Goal: Task Accomplishment & Management: Use online tool/utility

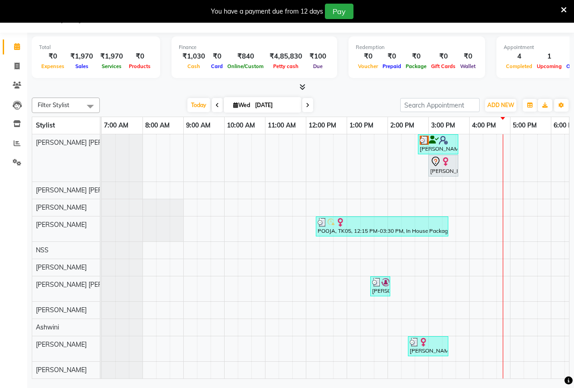
scroll to position [0, 186]
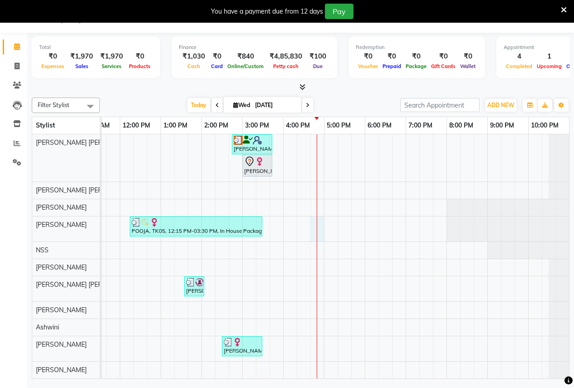
click at [319, 235] on div "anagha, TK03, 02:45 PM-03:45 PM, Hair Cut - Female Seema Gore, TK01, 03:00 PM-0…" at bounding box center [242, 273] width 653 height 279
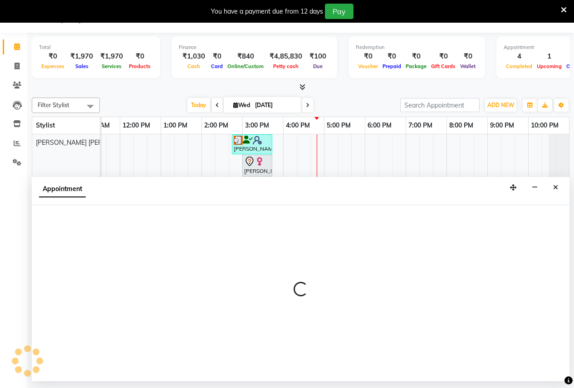
select select "3152"
select select "1005"
select select "tentative"
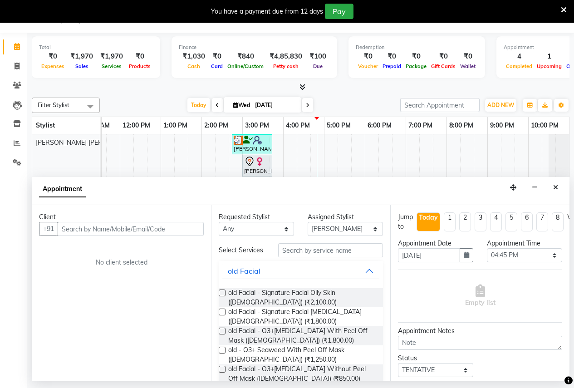
click at [140, 229] on input "text" at bounding box center [131, 229] width 146 height 14
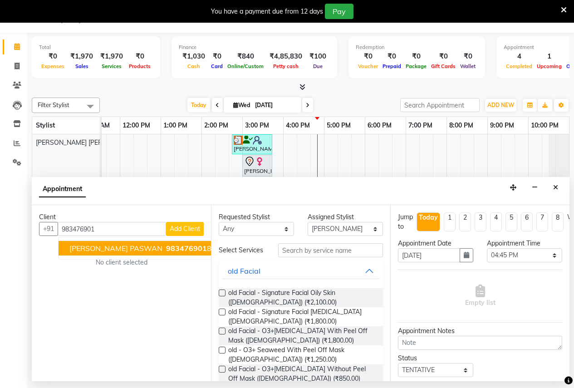
click at [166, 245] on span "983476901" at bounding box center [186, 248] width 41 height 9
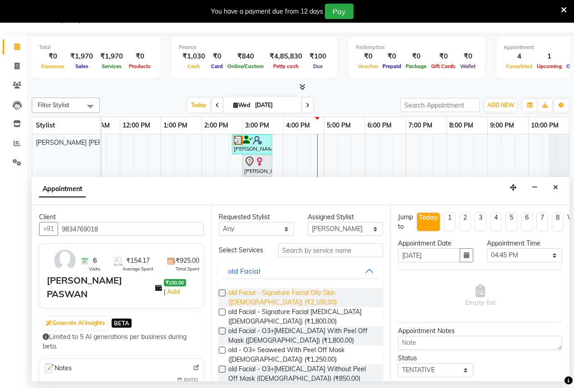
type input "9834769018"
click at [261, 304] on span "old Facial - Signature Facial Oily Skin (Female) (₹2,100.00)" at bounding box center [301, 297] width 147 height 19
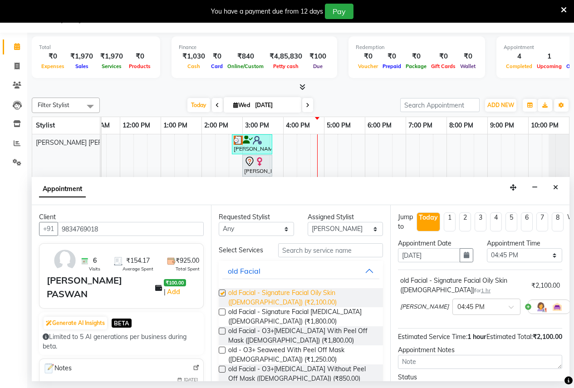
checkbox input "false"
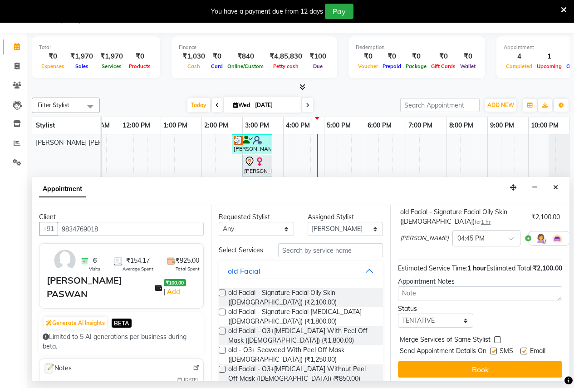
scroll to position [99, 0]
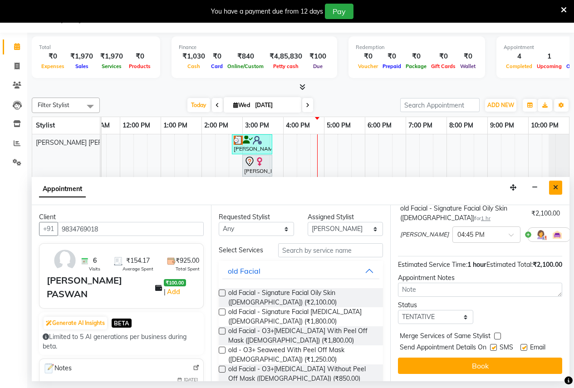
click at [556, 187] on icon "Close" at bounding box center [555, 187] width 5 height 6
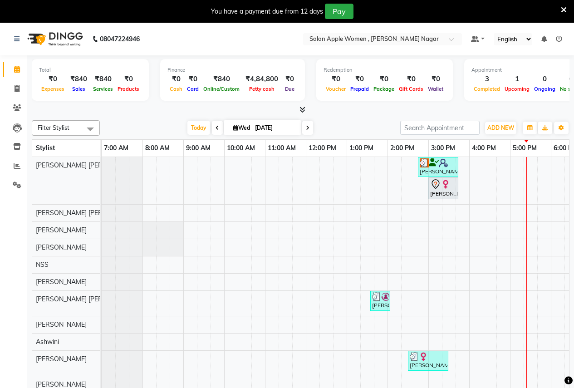
scroll to position [23, 0]
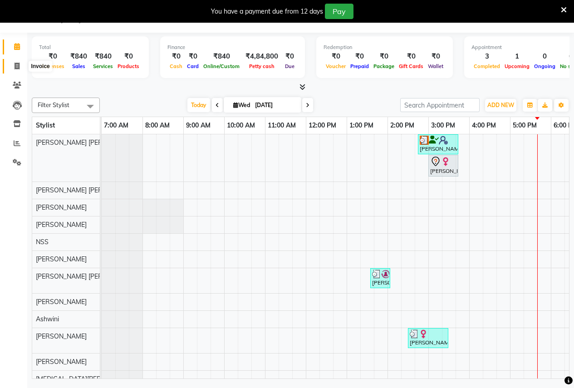
drag, startPoint x: 24, startPoint y: 64, endPoint x: 29, endPoint y: 67, distance: 5.7
click at [24, 64] on span at bounding box center [17, 66] width 16 height 10
select select "96"
select select "service"
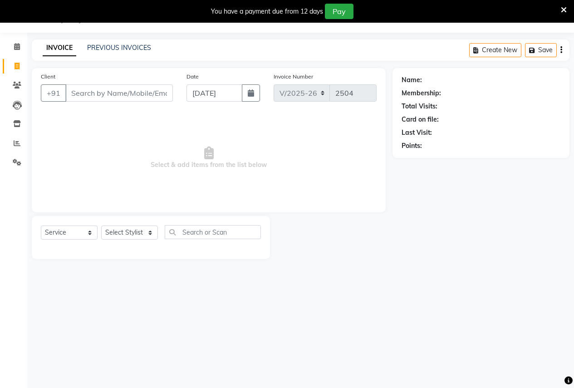
click at [118, 93] on input "Client" at bounding box center [119, 92] width 108 height 17
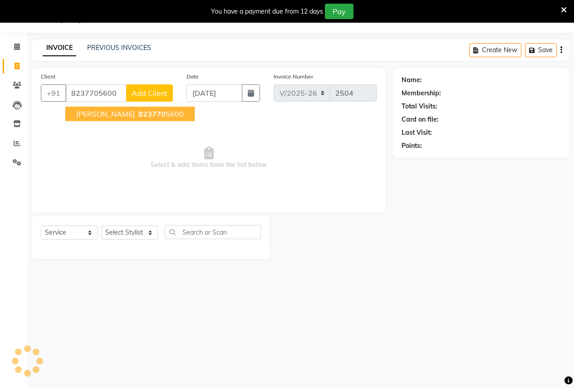
type input "8237705600"
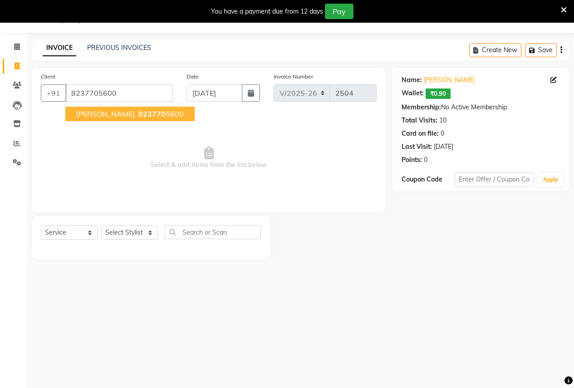
click at [118, 111] on button "[PERSON_NAME] 823770 5600" at bounding box center [129, 114] width 129 height 15
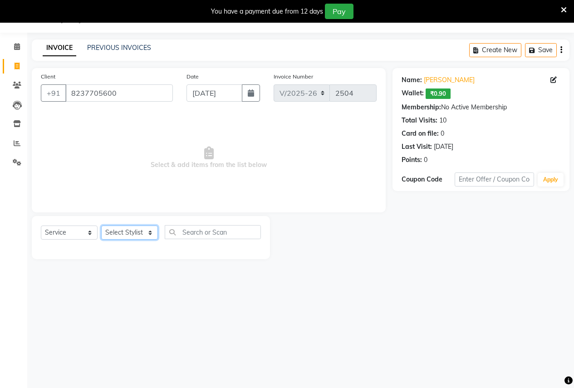
click at [132, 231] on select "Select Stylist [PERSON_NAME] [PERSON_NAME] [PERSON_NAME] [PERSON_NAME] Jyoti Ra…" at bounding box center [129, 233] width 57 height 14
select select "70309"
click at [101, 226] on select "Select Stylist [PERSON_NAME] [PERSON_NAME] [PERSON_NAME] [PERSON_NAME] Jyoti Ra…" at bounding box center [129, 233] width 57 height 14
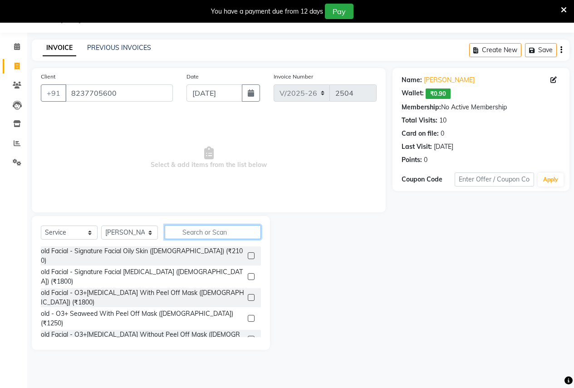
click at [200, 235] on input "text" at bounding box center [213, 232] width 96 height 14
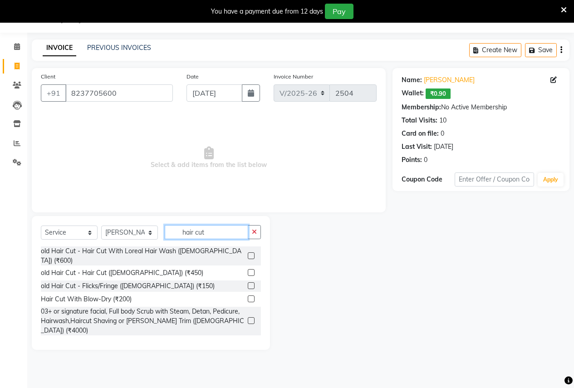
type input "hair cut"
click at [248, 339] on label at bounding box center [251, 342] width 7 height 7
click at [248, 340] on input "checkbox" at bounding box center [251, 343] width 6 height 6
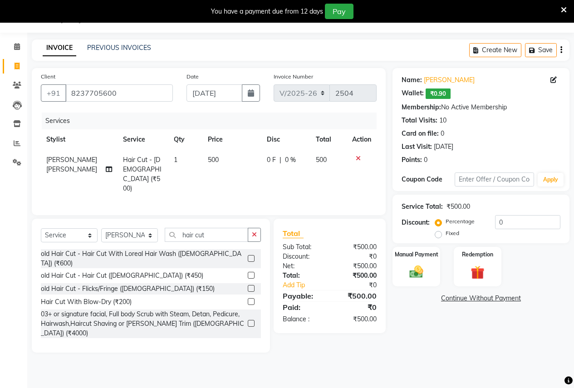
checkbox input "false"
click at [414, 275] on img at bounding box center [416, 272] width 23 height 16
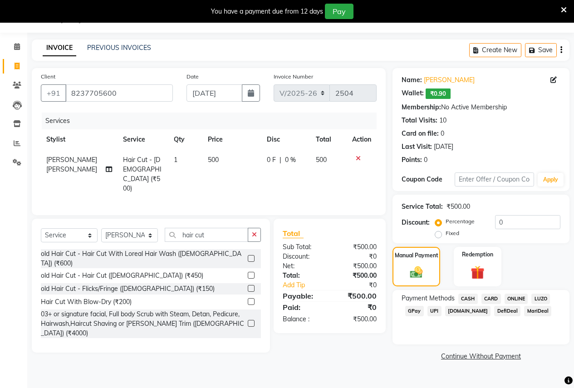
click at [506, 298] on span "ONLINE" at bounding box center [517, 299] width 24 height 10
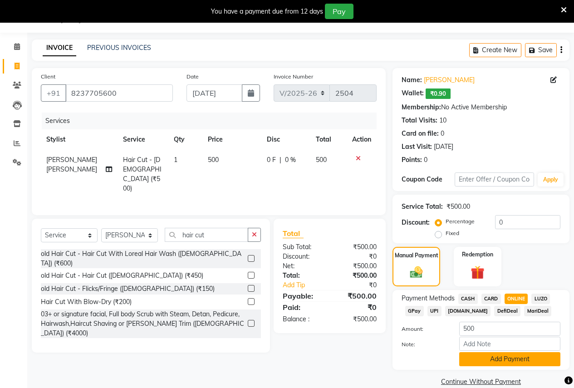
click at [528, 356] on button "Add Payment" at bounding box center [509, 359] width 101 height 14
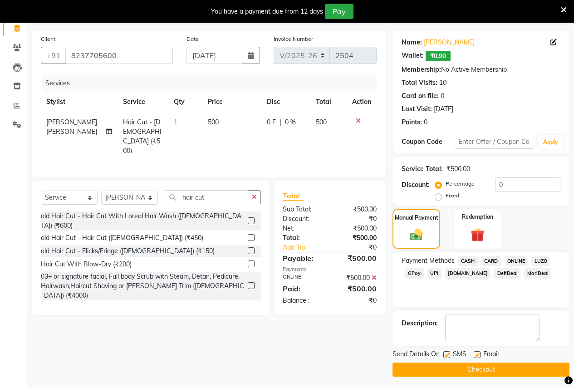
scroll to position [63, 0]
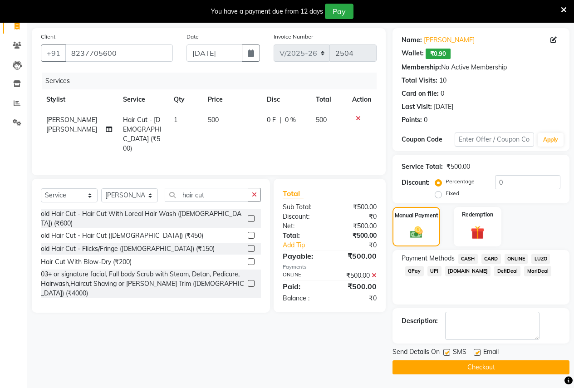
click at [523, 373] on button "Checkout" at bounding box center [480, 367] width 177 height 14
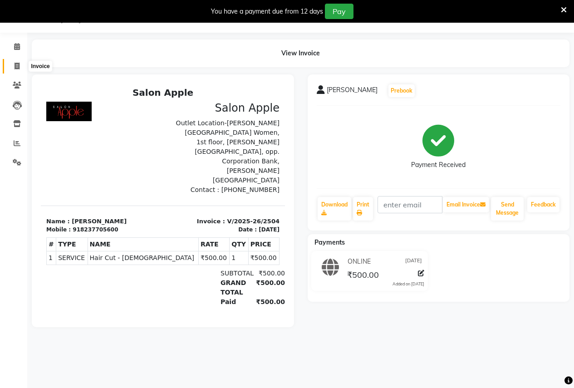
click at [16, 67] on icon at bounding box center [17, 66] width 5 height 7
select select "96"
select select "service"
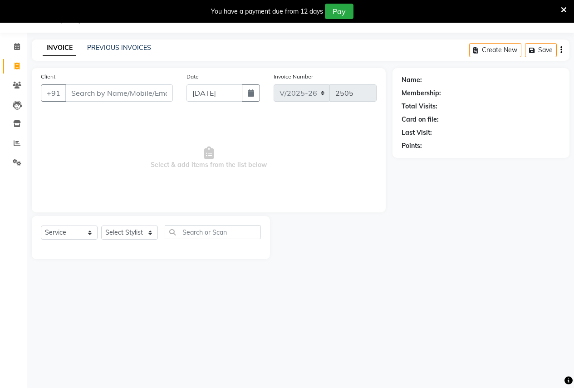
click at [128, 91] on input "Client" at bounding box center [119, 92] width 108 height 17
type input "952744690"
click at [161, 91] on span "Add Client" at bounding box center [150, 92] width 36 height 9
select select "22"
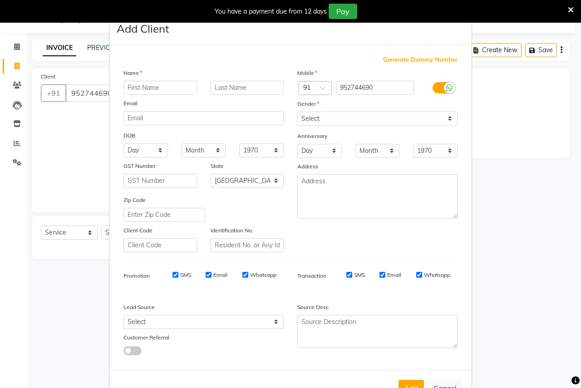
click at [144, 88] on input "text" at bounding box center [160, 88] width 74 height 14
click at [87, 128] on ngb-modal-window "Add Client Generate Dummy Number Name Email DOB Day 01 02 03 04 05 06 07 08 09 …" at bounding box center [290, 194] width 581 height 388
click at [93, 98] on ngb-modal-window "Add Client Generate Dummy Number Name Email DOB Day 01 02 03 04 05 06 07 08 09 …" at bounding box center [290, 194] width 581 height 388
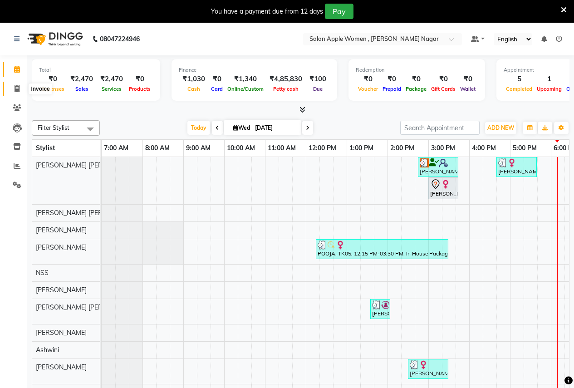
click at [17, 90] on icon at bounding box center [17, 88] width 5 height 7
select select "service"
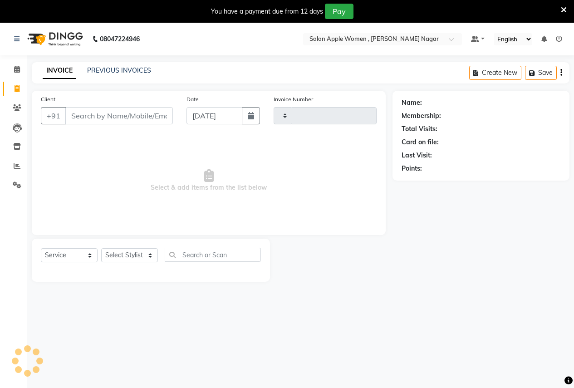
type input "2505"
select select "96"
click at [80, 113] on input "Client" at bounding box center [119, 115] width 108 height 17
click at [91, 115] on input "95270448690" at bounding box center [95, 115] width 61 height 17
type input "9527448690"
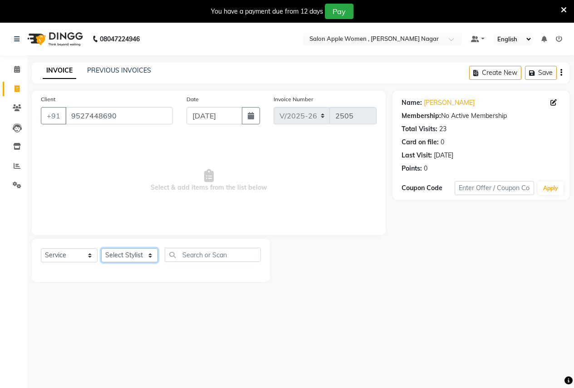
click at [113, 255] on select "Select Stylist [PERSON_NAME] [PERSON_NAME] [PERSON_NAME] [PERSON_NAME] Jyoti Ra…" at bounding box center [129, 255] width 57 height 14
select select "21394"
click at [101, 248] on select "Select Stylist [PERSON_NAME] [PERSON_NAME] [PERSON_NAME] [PERSON_NAME] Jyoti Ra…" at bounding box center [129, 255] width 57 height 14
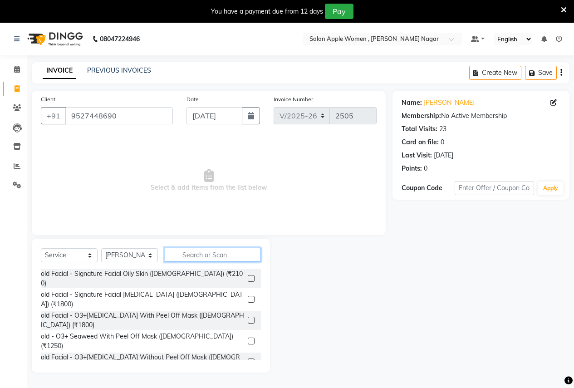
click at [194, 255] on input "text" at bounding box center [213, 255] width 96 height 14
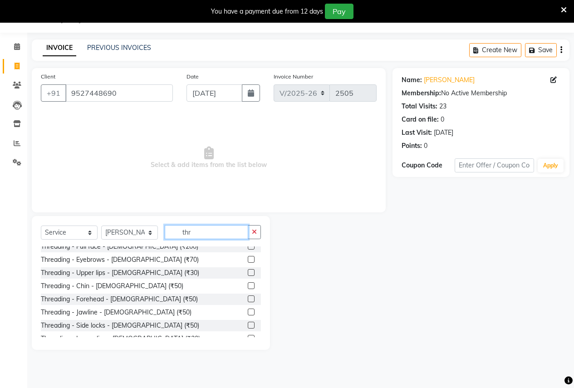
scroll to position [120, 0]
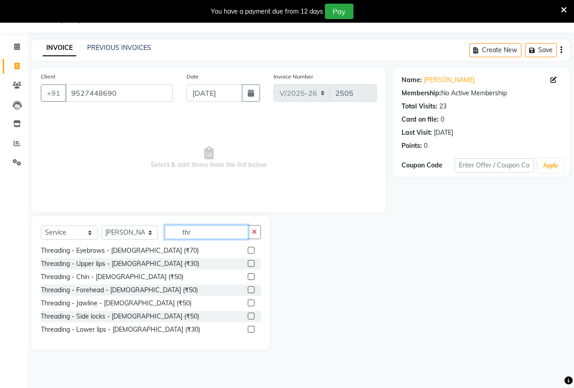
type input "thr"
click at [248, 249] on label at bounding box center [251, 250] width 7 height 7
click at [248, 249] on input "checkbox" at bounding box center [251, 251] width 6 height 6
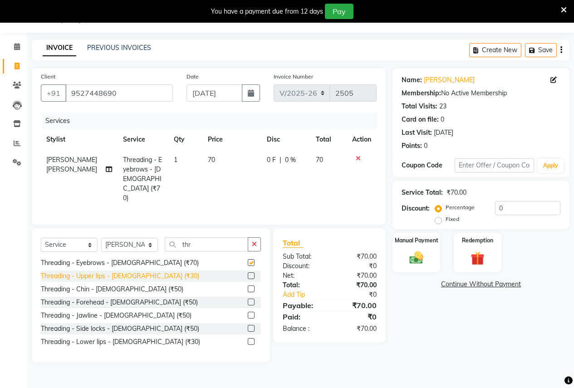
checkbox input "false"
click at [248, 272] on label at bounding box center [251, 275] width 7 height 7
click at [248, 273] on input "checkbox" at bounding box center [251, 276] width 6 height 6
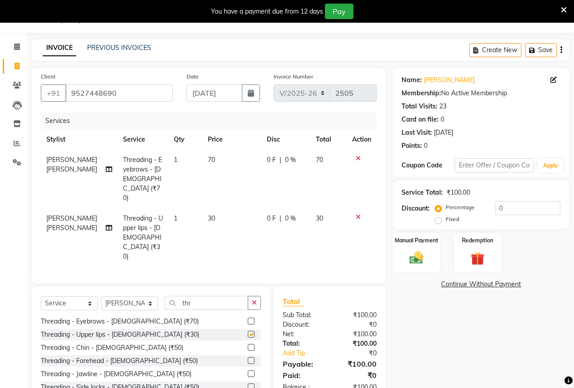
checkbox input "false"
drag, startPoint x: 419, startPoint y: 254, endPoint x: 417, endPoint y: 269, distance: 15.1
click at [418, 255] on img at bounding box center [416, 258] width 23 height 16
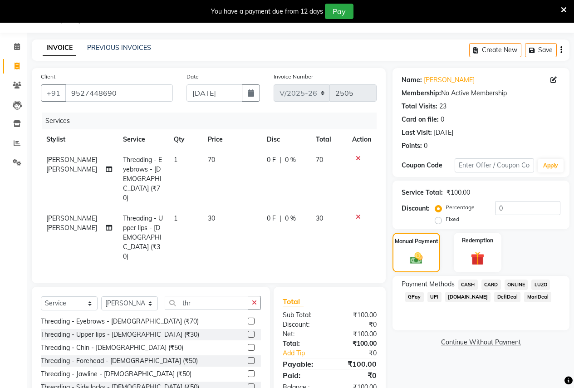
click at [468, 284] on span "CASH" at bounding box center [468, 285] width 20 height 10
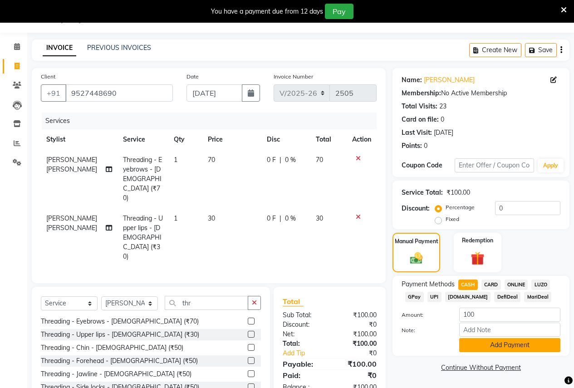
click at [479, 344] on button "Add Payment" at bounding box center [509, 345] width 101 height 14
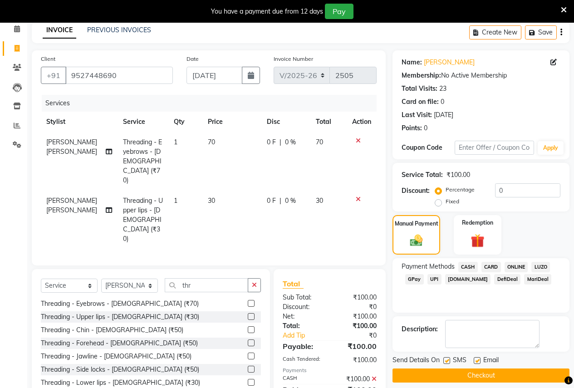
scroll to position [50, 0]
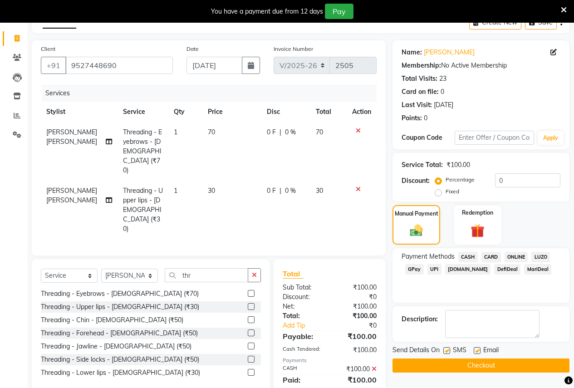
click at [498, 368] on button "Checkout" at bounding box center [480, 365] width 177 height 14
